Goal: Information Seeking & Learning: Learn about a topic

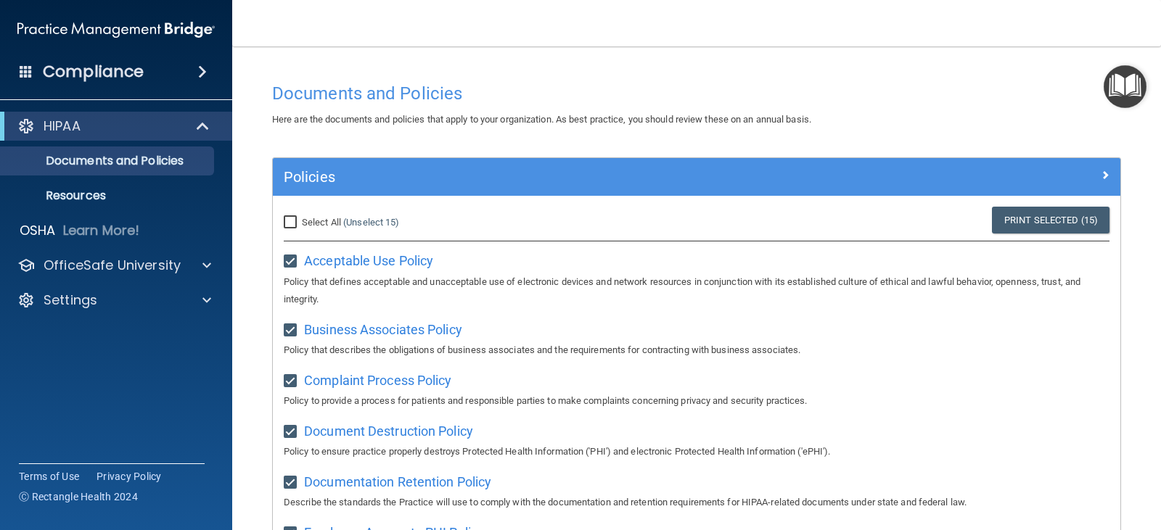
scroll to position [634, 0]
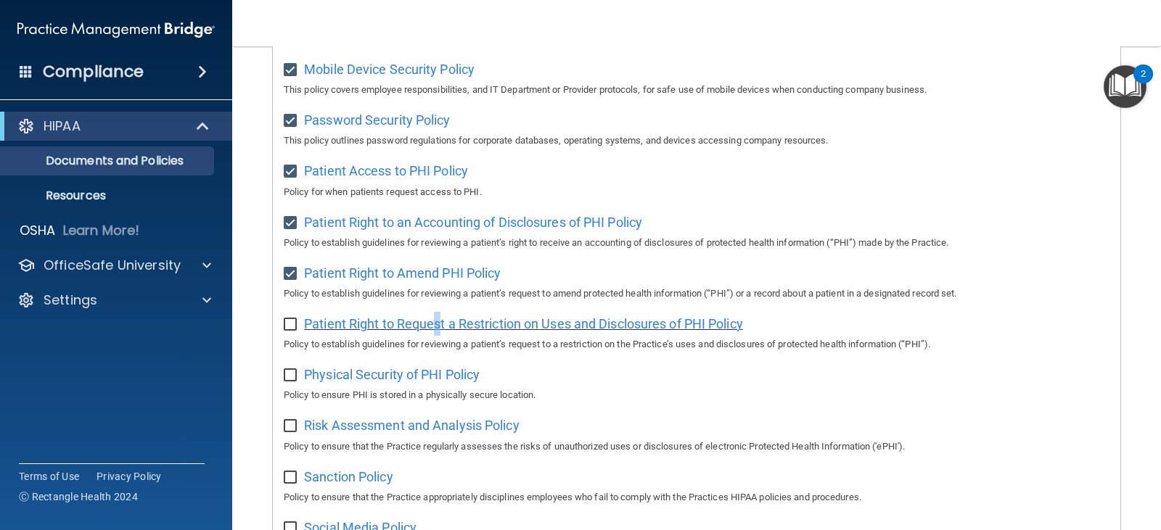
click at [438, 332] on span "Patient Right to Request a Restriction on Uses and Disclosures of PHI Policy" at bounding box center [523, 323] width 439 height 15
click at [289, 331] on input "checkbox" at bounding box center [292, 325] width 17 height 12
checkbox input "true"
click at [411, 382] on span "Physical Security of PHI Policy" at bounding box center [392, 374] width 176 height 15
click at [292, 382] on input "checkbox" at bounding box center [292, 376] width 17 height 12
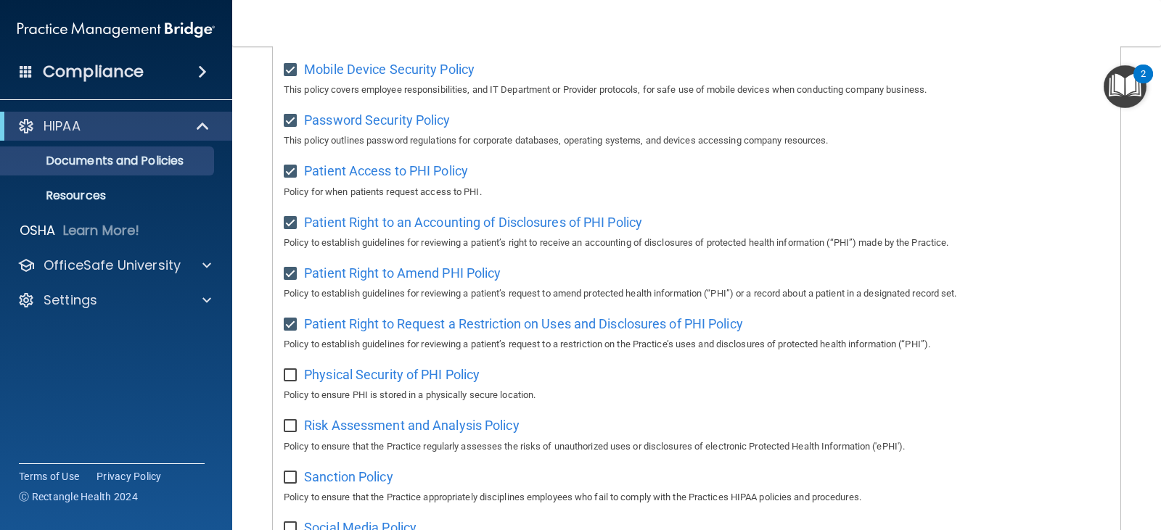
checkbox input "true"
click at [384, 433] on span "Risk Assessment and Analysis Policy" at bounding box center [411, 425] width 215 height 15
click at [293, 432] on input "checkbox" at bounding box center [292, 427] width 17 height 12
checkbox input "true"
click at [379, 485] on span "Sanction Policy" at bounding box center [348, 476] width 89 height 15
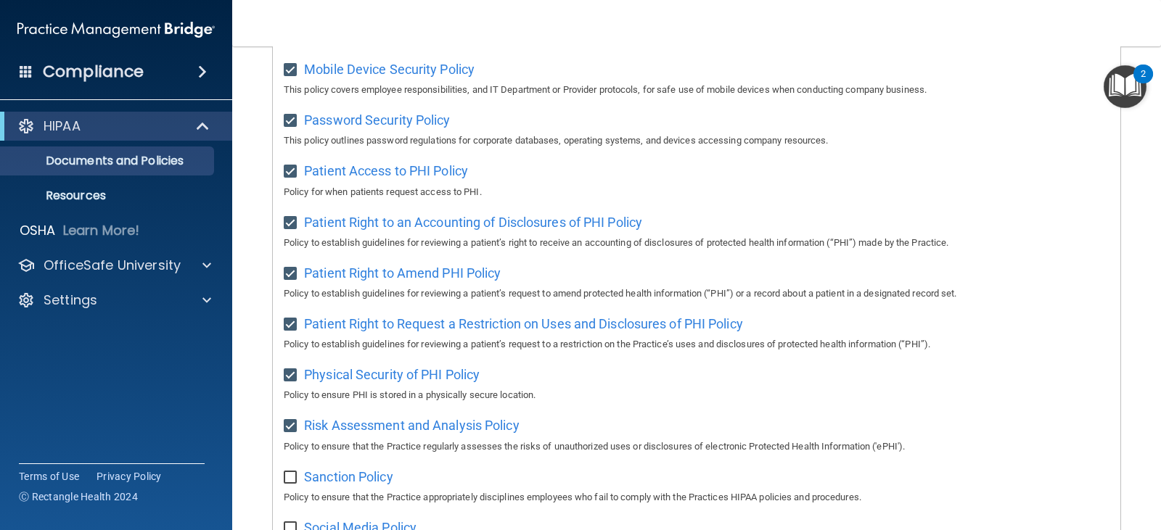
click at [287, 480] on label at bounding box center [293, 473] width 18 height 17
click at [287, 480] on input "checkbox" at bounding box center [292, 478] width 17 height 12
checkbox input "true"
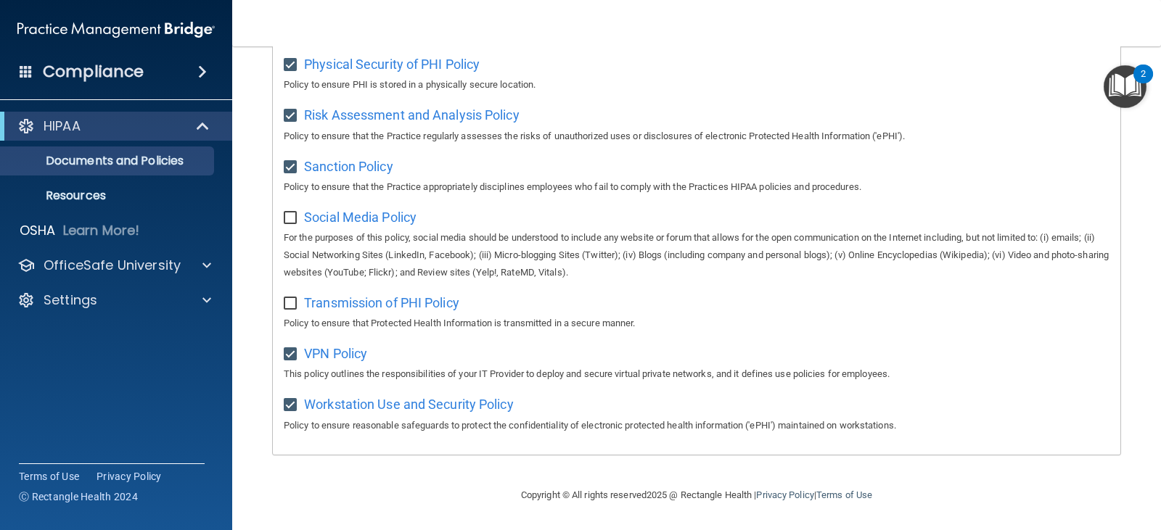
scroll to position [960, 0]
click at [380, 216] on span "Social Media Policy" at bounding box center [360, 217] width 112 height 15
click at [293, 303] on input "checkbox" at bounding box center [292, 304] width 17 height 12
checkbox input "true"
click at [287, 213] on input "checkbox" at bounding box center [292, 219] width 17 height 12
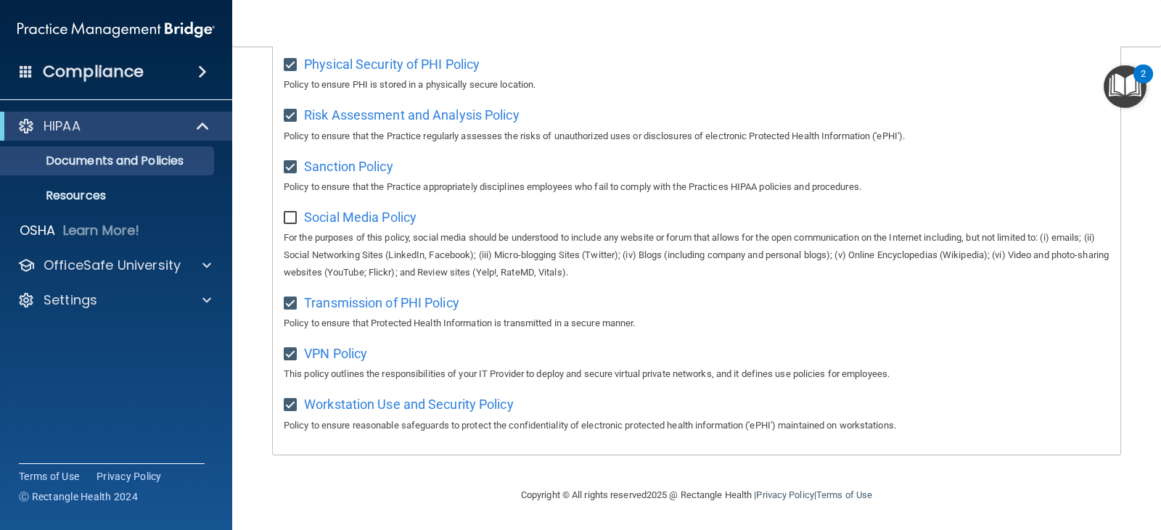
checkbox input "true"
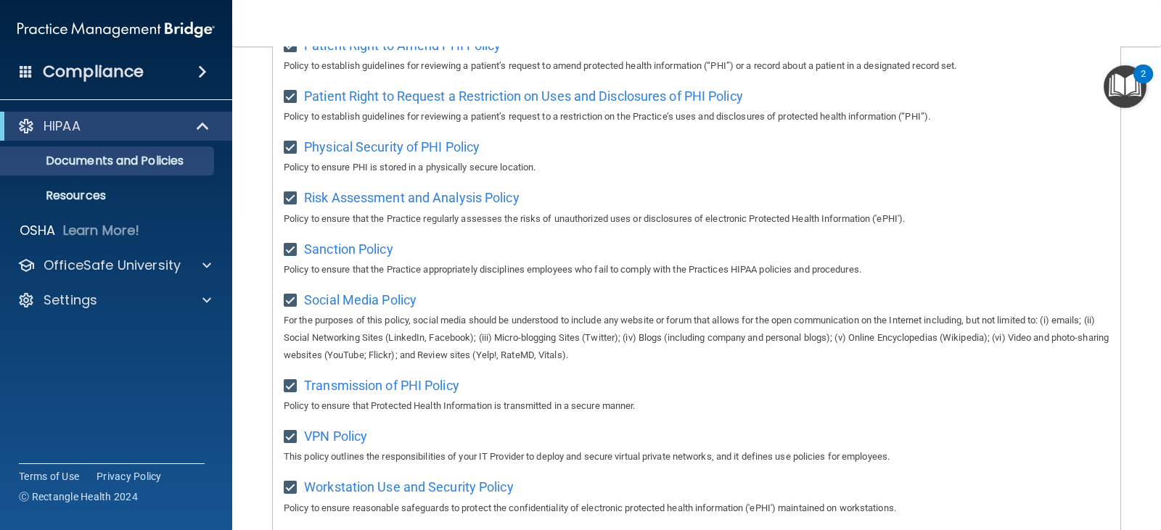
scroll to position [953, 0]
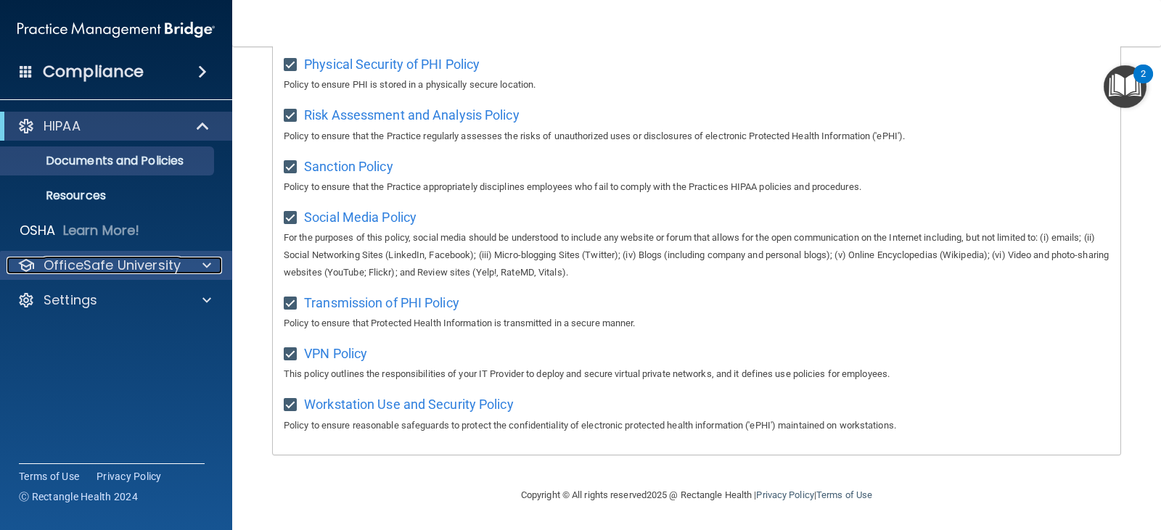
click at [134, 262] on p "OfficeSafe University" at bounding box center [112, 265] width 137 height 17
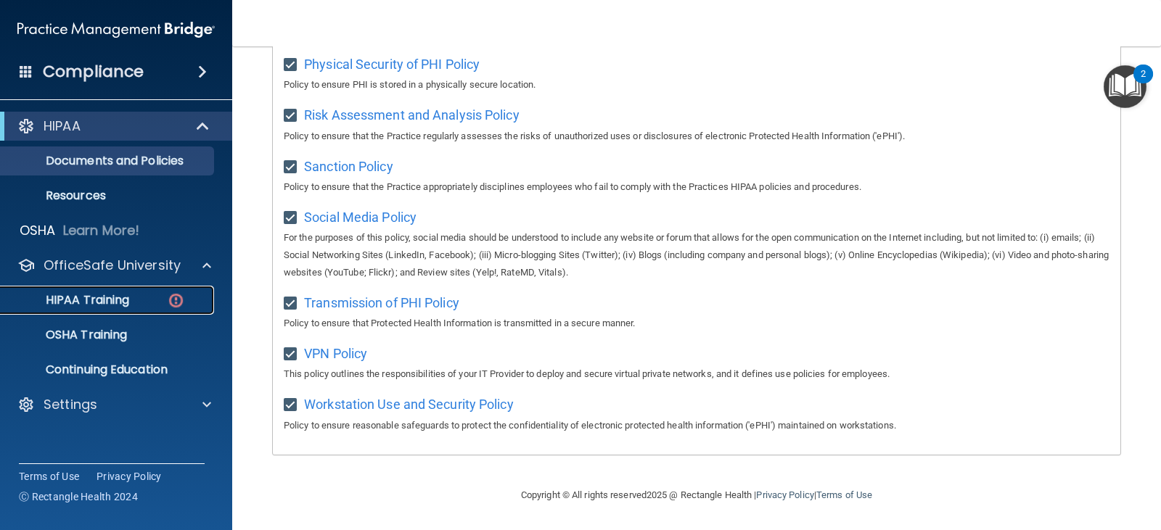
click at [178, 300] on img at bounding box center [176, 301] width 18 height 18
